Goal: Find contact information: Obtain details needed to contact an individual or organization

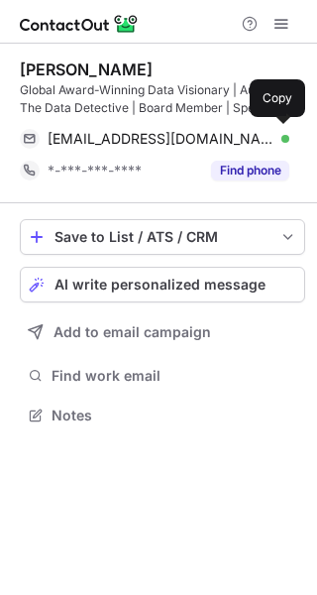
scroll to position [401, 317]
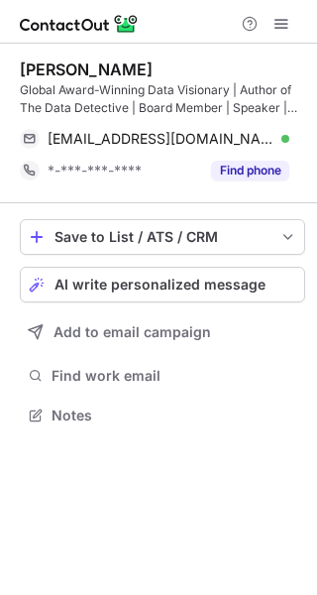
drag, startPoint x: 174, startPoint y: 70, endPoint x: 13, endPoint y: 61, distance: 161.0
click at [13, 61] on div "Chandra Donelson Global Award-Winning Data Visionary | Author of The Data Detec…" at bounding box center [158, 245] width 317 height 402
copy div "Chandra Donelson"
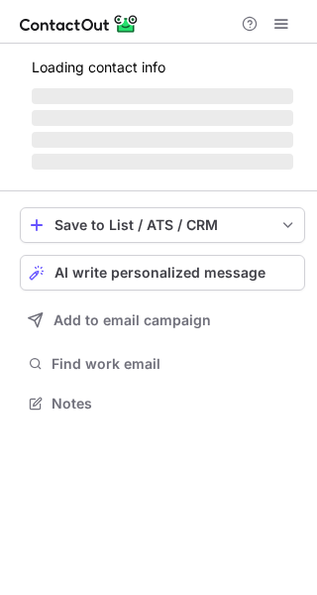
scroll to position [432, 317]
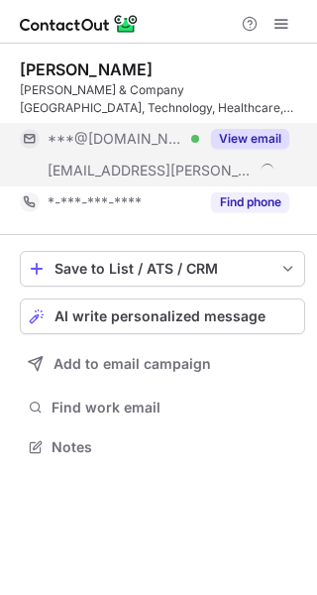
click at [227, 138] on button "View email" at bounding box center [250, 139] width 78 height 20
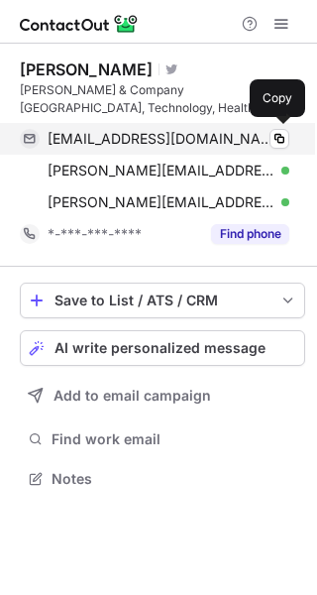
scroll to position [464, 317]
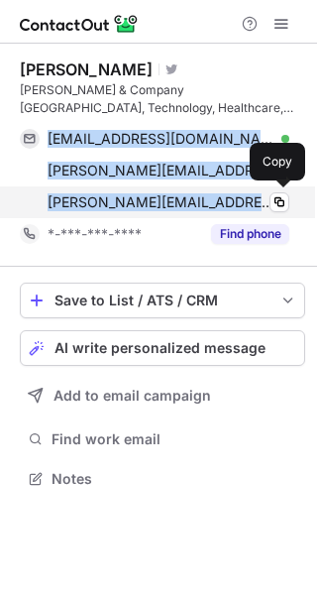
drag, startPoint x: 41, startPoint y: 139, endPoint x: 197, endPoint y: 196, distance: 166.9
click at [197, 196] on div "lorisherer@gmail.com Verified Copy lori.sherer@bain.com Verified Copy lori.sher…" at bounding box center [155, 170] width 270 height 95
copy div "lorisherer@gmail.com Verified Copy lori.sherer@bain.com Verified Copy lori.sher…"
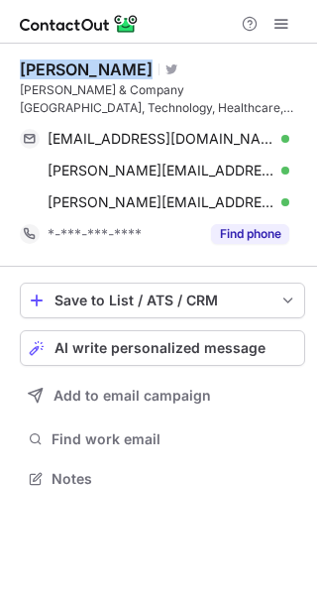
drag, startPoint x: 109, startPoint y: 66, endPoint x: 17, endPoint y: 68, distance: 92.3
click at [17, 68] on div "Lori Sherer Visit Twitter profile Bain & Company San Francisco, Technology, Hea…" at bounding box center [158, 276] width 317 height 465
copy div "Lori Sherer"
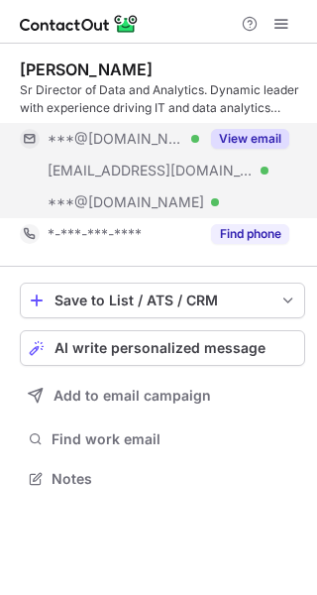
scroll to position [464, 317]
click at [240, 131] on button "View email" at bounding box center [250, 139] width 78 height 20
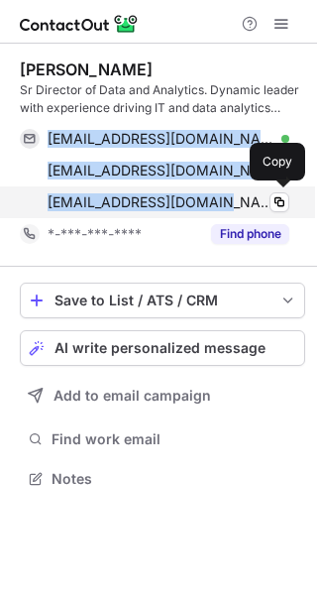
drag, startPoint x: 46, startPoint y: 138, endPoint x: 215, endPoint y: 191, distance: 177.9
click at [215, 191] on div "kzahrir@hotmail.com Verified Copy kzahrir@juno.com Verified Copy karimazahrir@y…" at bounding box center [155, 170] width 270 height 95
copy div "kzahrir@hotmail.com Verified Copy kzahrir@juno.com Verified Copy karimazahrir@y…"
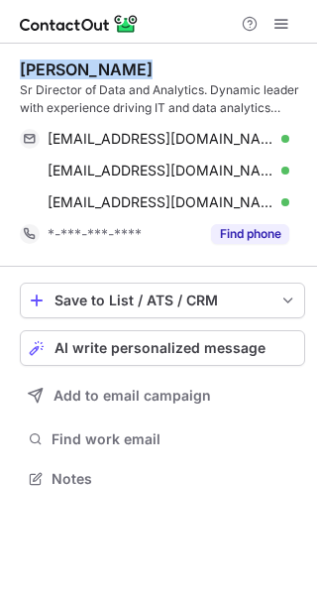
drag, startPoint x: 144, startPoint y: 72, endPoint x: 13, endPoint y: 70, distance: 130.9
click at [13, 70] on div "Karima Zahrir Sr Director of Data and Analytics. Dynamic leader with experience…" at bounding box center [158, 276] width 317 height 465
copy div "Karima Zahrir"
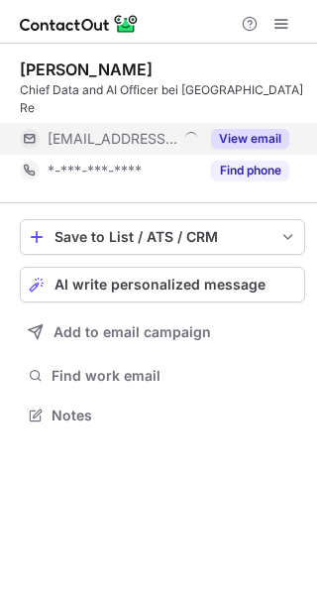
scroll to position [9, 10]
click at [239, 129] on button "View email" at bounding box center [250, 139] width 78 height 20
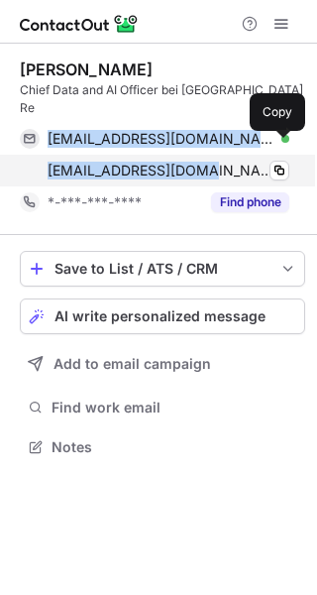
drag, startPoint x: 49, startPoint y: 127, endPoint x: 197, endPoint y: 155, distance: 151.4
click at [197, 155] on div "abc@fabian.de Verified Copy fwinter@munichre.com Verified Copy" at bounding box center [155, 154] width 270 height 63
copy div "abc@fabian.de Verified Copy fwinter@munichre.com"
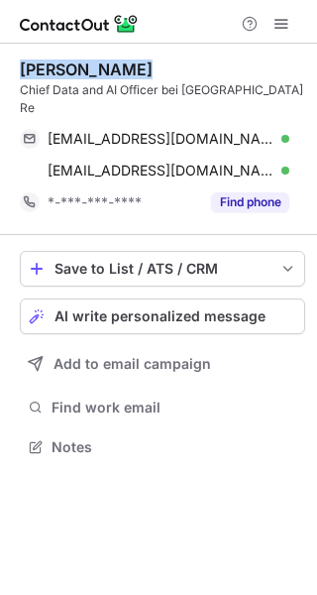
drag, startPoint x: 136, startPoint y: 73, endPoint x: 17, endPoint y: 76, distance: 119.1
click at [17, 76] on div "Fabian Winter Chief Data and AI Officer bei Munich Re abc@fabian.de Verified Co…" at bounding box center [158, 260] width 317 height 433
copy div "Fabian Winter"
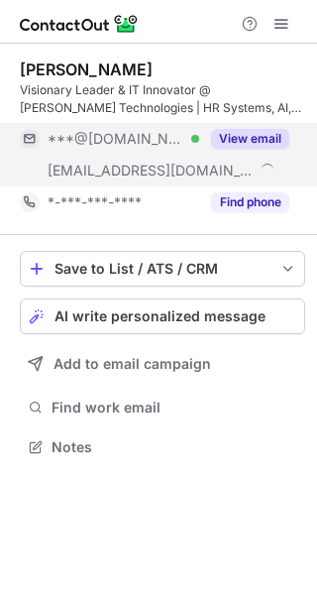
scroll to position [432, 317]
click at [245, 139] on button "View email" at bounding box center [250, 139] width 78 height 20
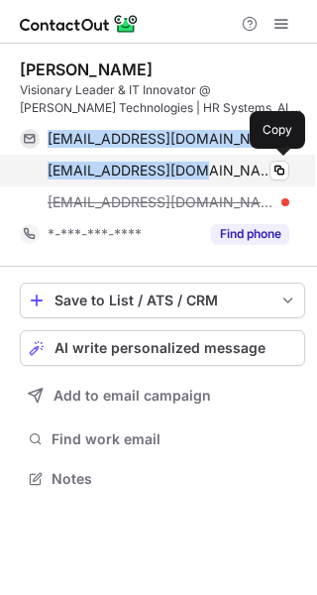
drag, startPoint x: 43, startPoint y: 140, endPoint x: 207, endPoint y: 167, distance: 166.8
click at [207, 167] on div "[EMAIL_ADDRESS][DOMAIN_NAME] Verified Copy [EMAIL_ADDRESS][DOMAIN_NAME] Verifie…" at bounding box center [155, 170] width 270 height 95
copy div "[EMAIL_ADDRESS][DOMAIN_NAME] Verified Copy [EMAIL_ADDRESS][DOMAIN_NAME]"
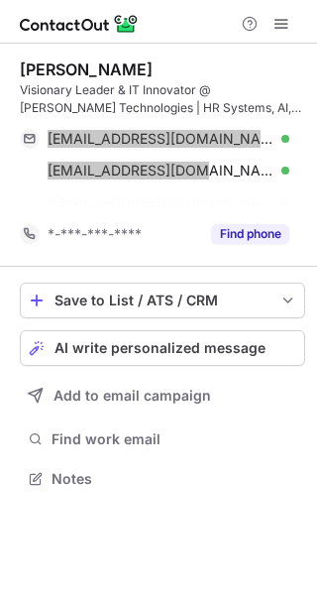
scroll to position [432, 317]
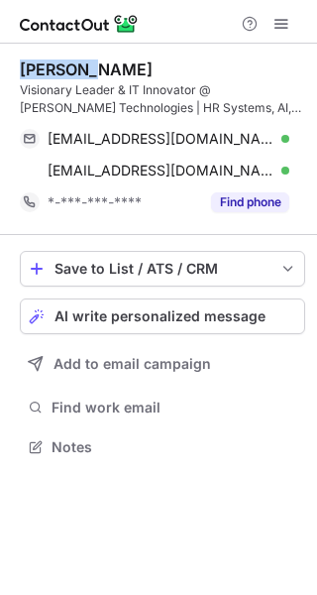
drag, startPoint x: 119, startPoint y: 72, endPoint x: 23, endPoint y: 65, distance: 96.5
click at [23, 65] on div "[PERSON_NAME]" at bounding box center [163, 70] width 286 height 20
copy div "[PERSON_NAME]"
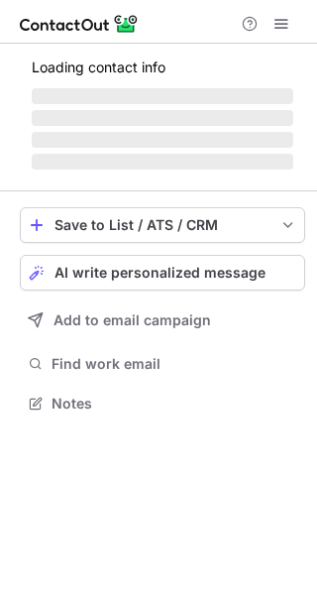
scroll to position [432, 317]
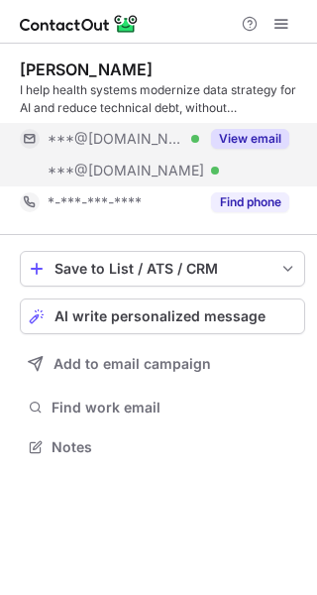
click at [245, 142] on button "View email" at bounding box center [250, 139] width 78 height 20
